Goal: Submit feedback/report problem

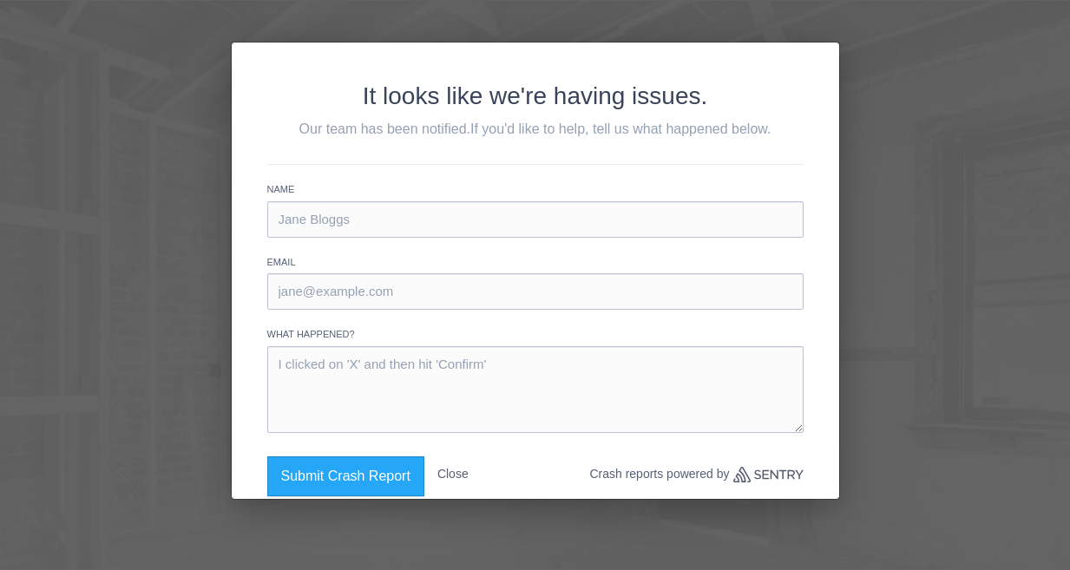
click at [454, 471] on button "Close" at bounding box center [452, 475] width 31 height 36
click at [394, 477] on button "Submit Crash Report" at bounding box center [345, 477] width 157 height 40
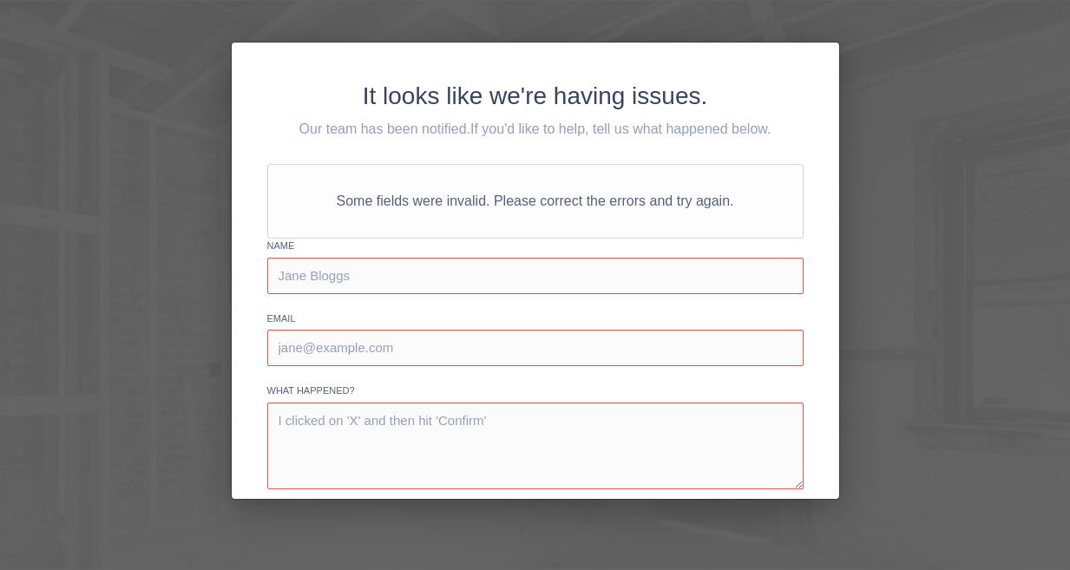
scroll to position [89, 0]
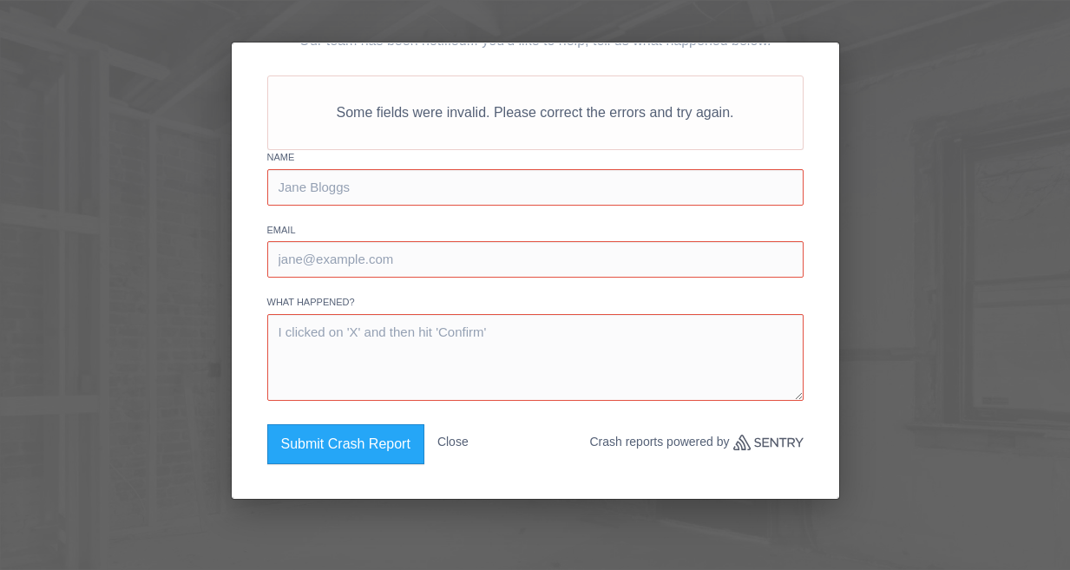
click at [455, 444] on button "Close" at bounding box center [452, 442] width 31 height 36
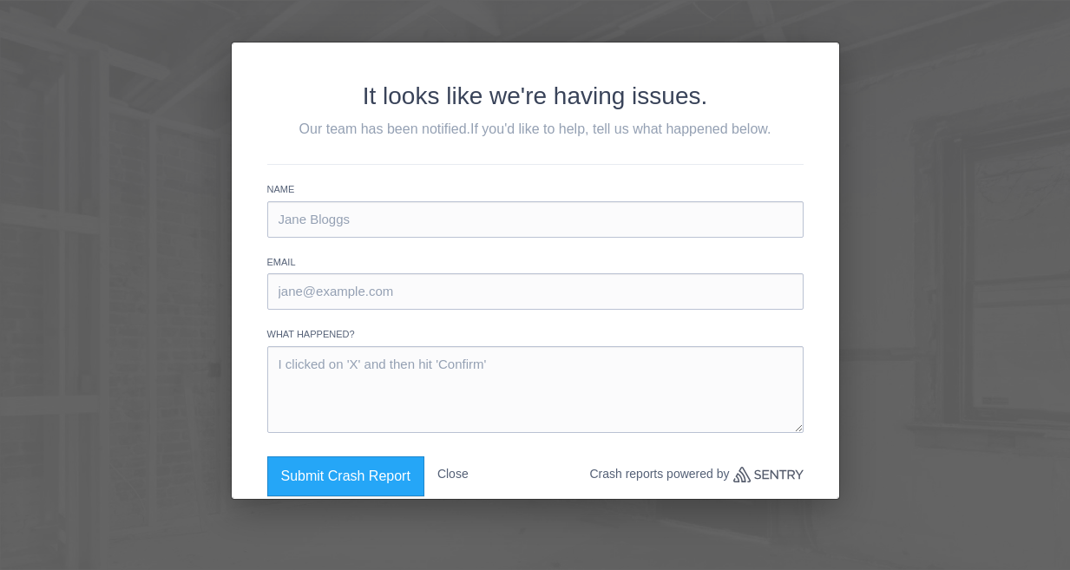
click at [469, 477] on button "Close" at bounding box center [452, 475] width 31 height 36
click at [458, 475] on button "Close" at bounding box center [452, 475] width 31 height 36
